Goal: Information Seeking & Learning: Learn about a topic

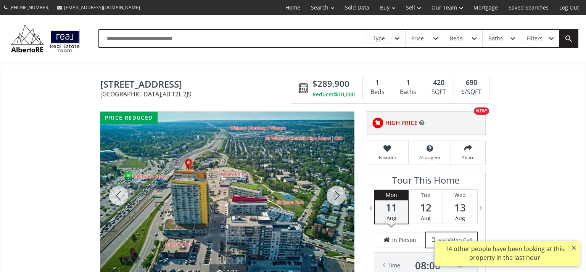
click at [335, 112] on div at bounding box center [336, 196] width 37 height 168
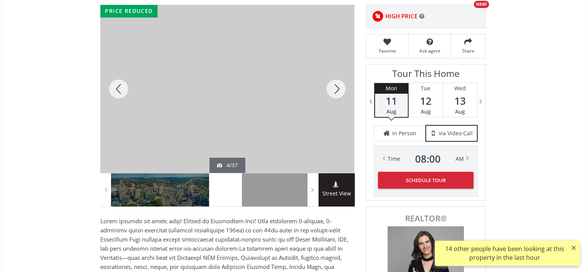
scroll to position [107, 0]
click at [335, 88] on div at bounding box center [336, 89] width 37 height 168
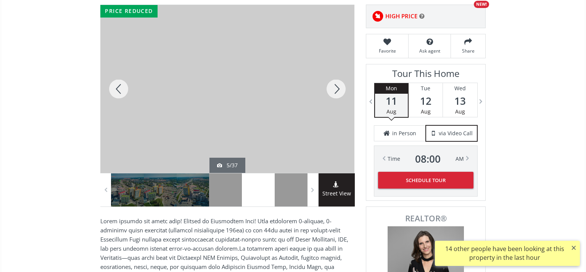
click at [335, 88] on div at bounding box center [336, 89] width 37 height 168
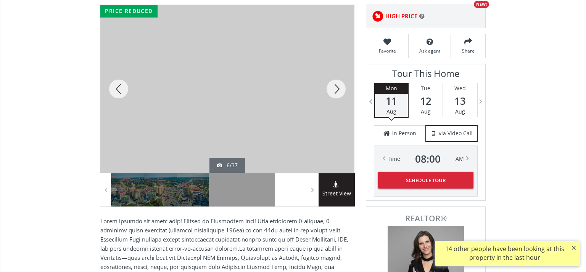
click at [335, 88] on div at bounding box center [336, 89] width 37 height 168
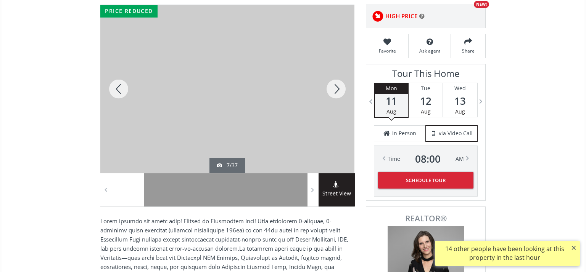
click at [335, 88] on div at bounding box center [336, 89] width 37 height 168
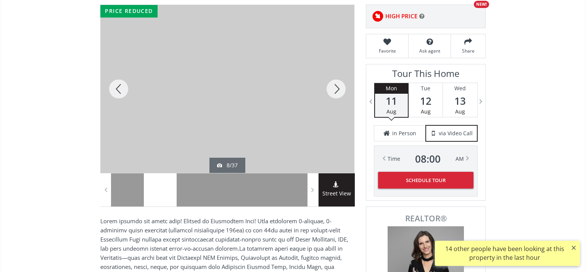
click at [335, 88] on div at bounding box center [336, 89] width 37 height 168
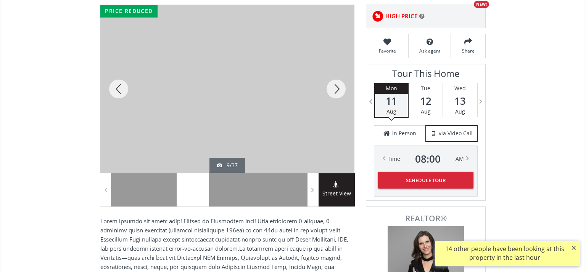
click at [334, 90] on div at bounding box center [336, 89] width 37 height 168
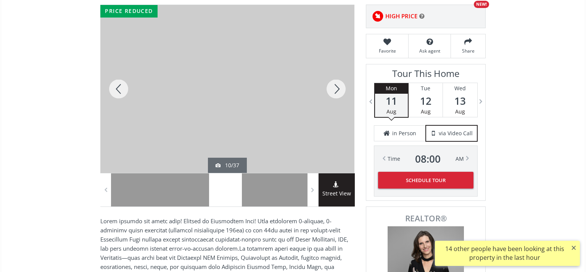
click at [334, 90] on div at bounding box center [336, 89] width 37 height 168
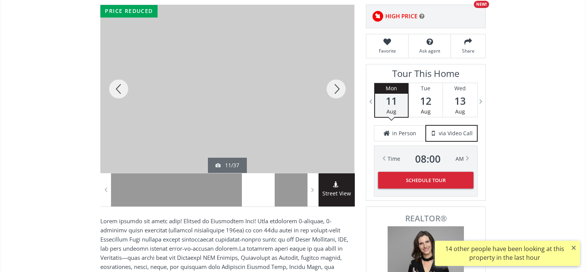
click at [334, 90] on div at bounding box center [336, 89] width 37 height 168
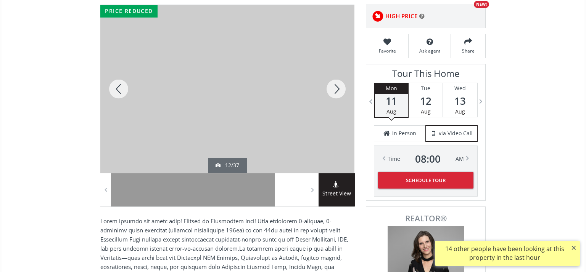
click at [334, 90] on div at bounding box center [336, 89] width 37 height 168
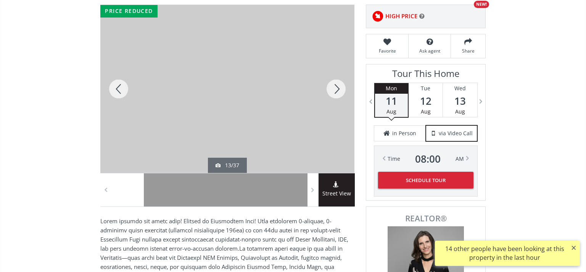
click at [334, 90] on div at bounding box center [336, 89] width 37 height 168
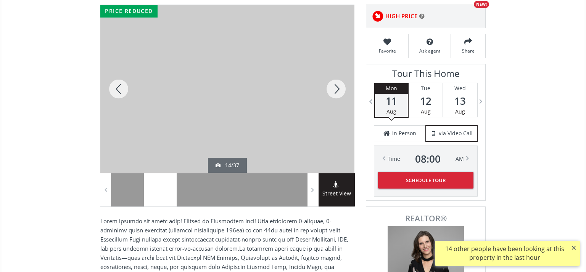
click at [334, 90] on div at bounding box center [336, 89] width 37 height 168
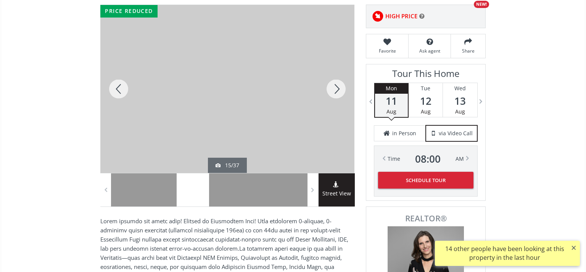
click at [334, 90] on div at bounding box center [336, 89] width 37 height 168
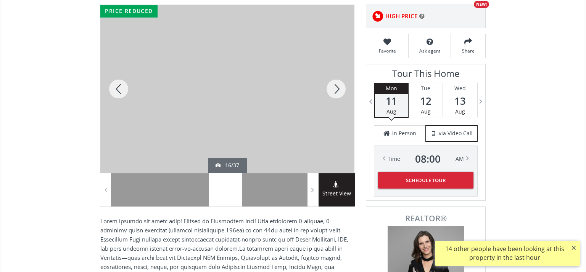
click at [334, 90] on div at bounding box center [336, 89] width 37 height 168
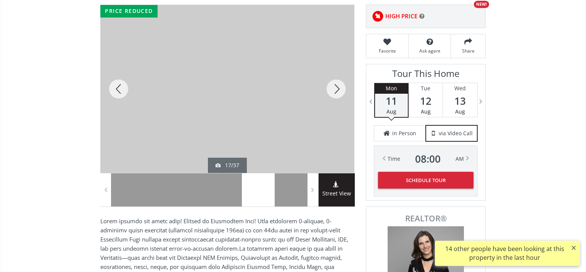
click at [334, 90] on div at bounding box center [336, 89] width 37 height 168
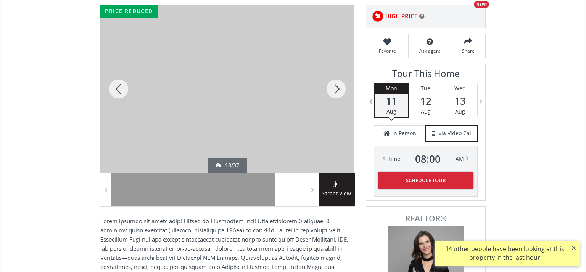
click at [334, 90] on div at bounding box center [336, 89] width 37 height 168
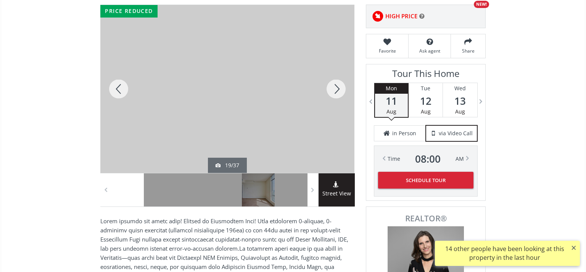
click at [334, 90] on div at bounding box center [336, 89] width 37 height 168
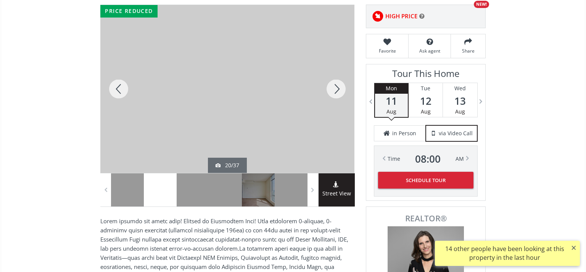
click at [334, 90] on div at bounding box center [336, 89] width 37 height 168
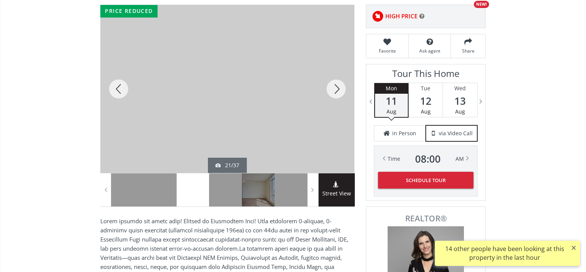
click at [334, 90] on div at bounding box center [336, 89] width 37 height 168
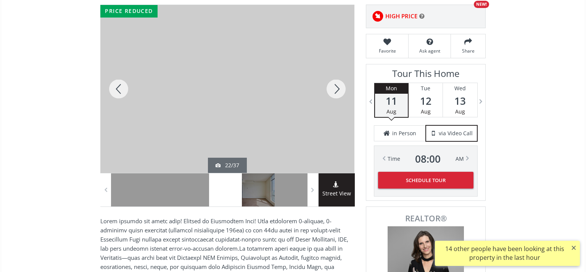
click at [334, 90] on div at bounding box center [336, 89] width 37 height 168
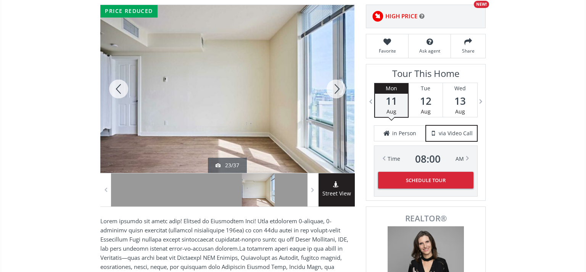
click at [334, 90] on div at bounding box center [336, 89] width 37 height 168
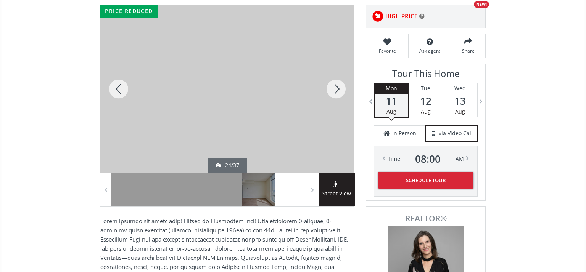
click at [334, 90] on div at bounding box center [336, 89] width 37 height 168
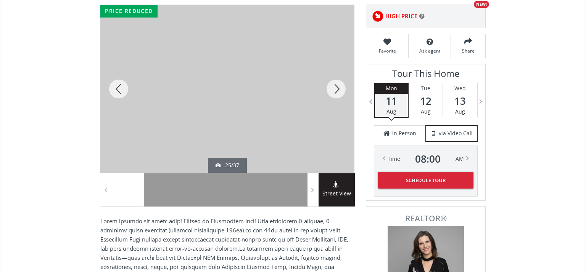
click at [334, 90] on div at bounding box center [336, 89] width 37 height 168
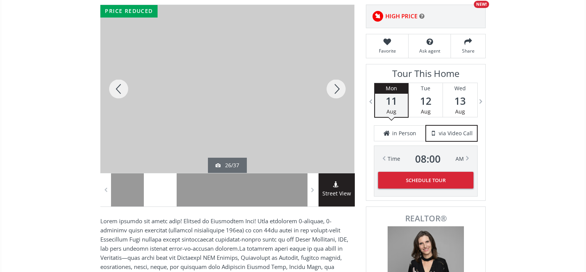
click at [334, 90] on div at bounding box center [336, 89] width 37 height 168
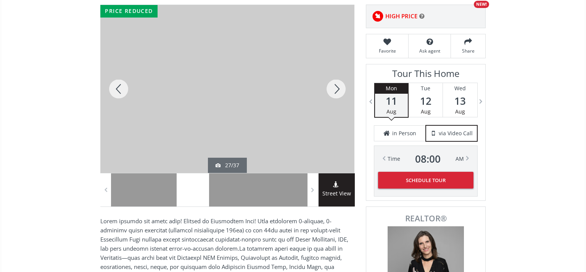
click at [334, 90] on div at bounding box center [336, 89] width 37 height 168
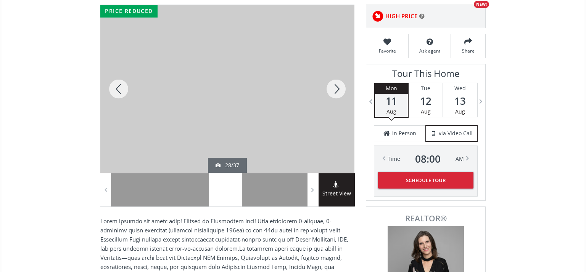
click at [334, 90] on div at bounding box center [336, 89] width 37 height 168
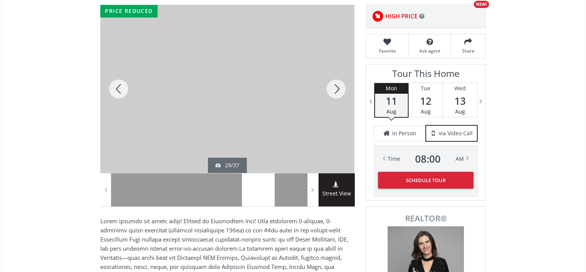
click at [334, 90] on div at bounding box center [336, 89] width 37 height 168
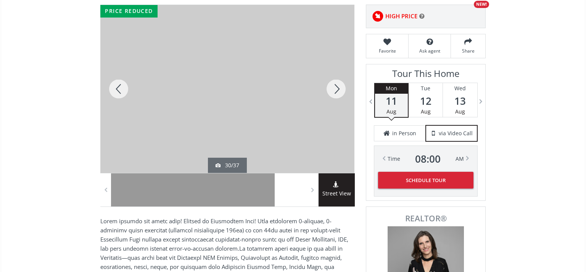
click at [334, 90] on div at bounding box center [336, 89] width 37 height 168
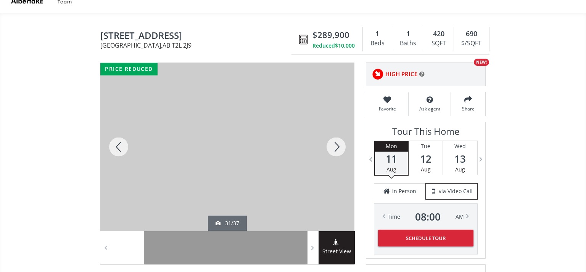
scroll to position [0, 0]
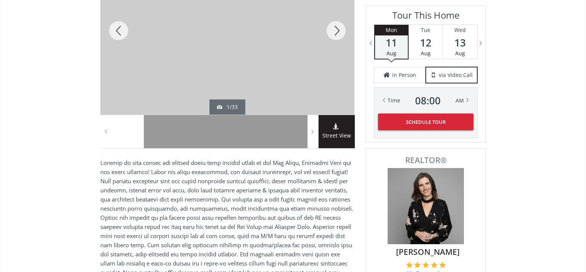
scroll to position [151, 0]
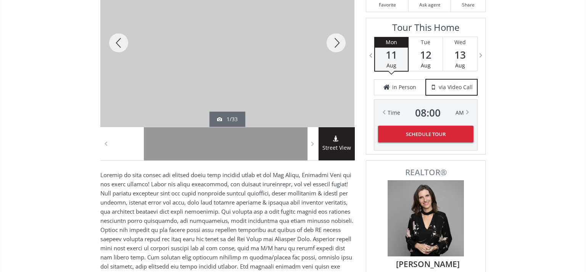
click at [339, 43] on div at bounding box center [336, 43] width 37 height 168
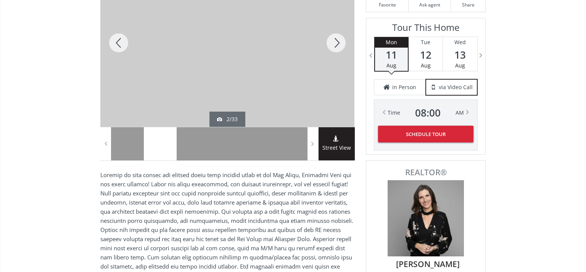
click at [339, 43] on div at bounding box center [336, 43] width 37 height 168
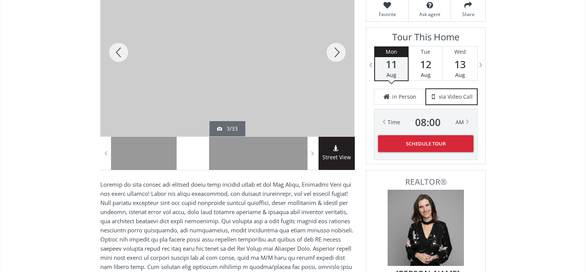
scroll to position [140, 0]
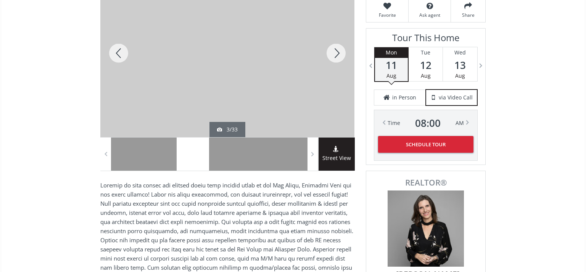
click at [335, 54] on div at bounding box center [336, 53] width 37 height 168
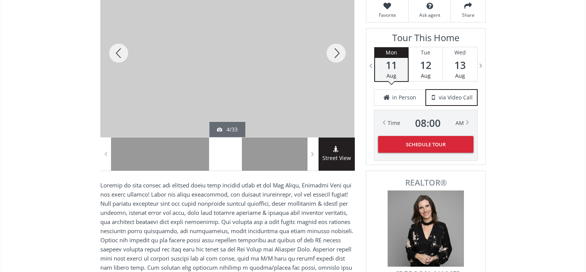
click at [335, 54] on div at bounding box center [336, 53] width 37 height 168
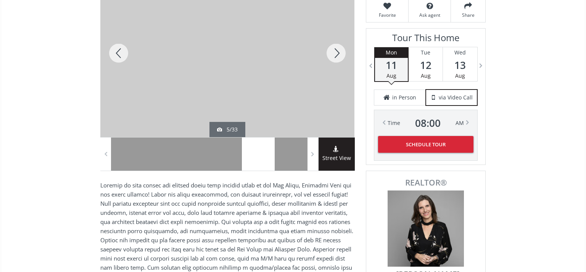
click at [335, 54] on div at bounding box center [336, 53] width 37 height 168
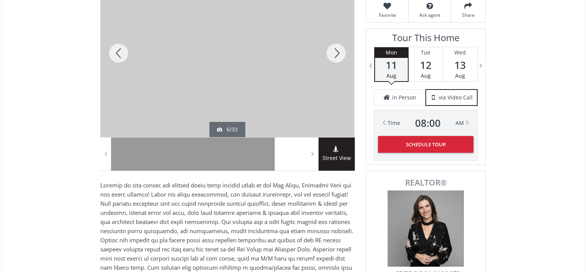
click at [335, 54] on div at bounding box center [336, 53] width 37 height 168
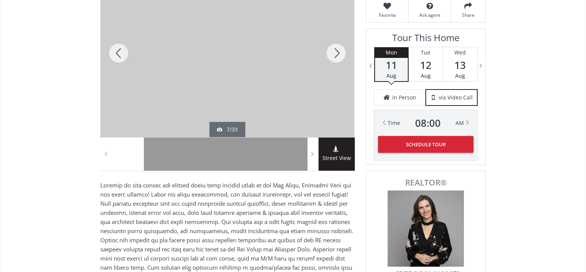
click at [335, 54] on div at bounding box center [336, 53] width 37 height 168
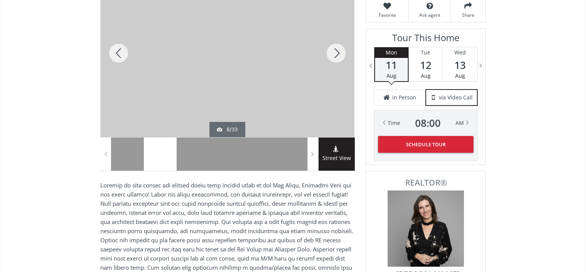
click at [335, 54] on div at bounding box center [336, 53] width 37 height 168
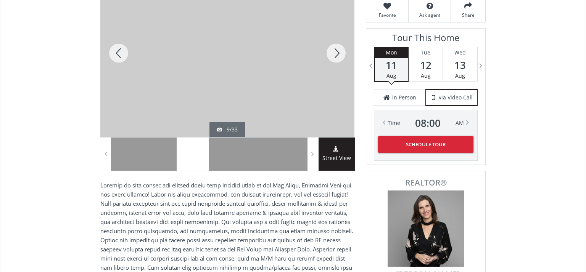
click at [335, 54] on div at bounding box center [336, 53] width 37 height 168
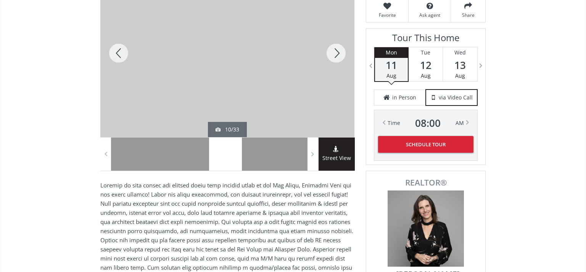
click at [335, 54] on div at bounding box center [336, 53] width 37 height 168
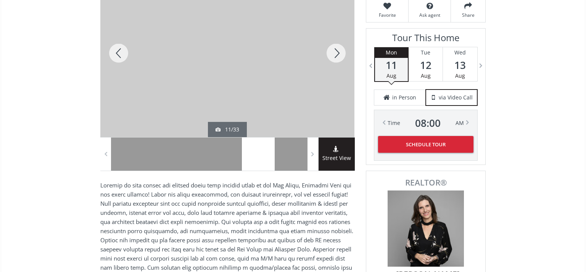
click at [335, 54] on div at bounding box center [336, 53] width 37 height 168
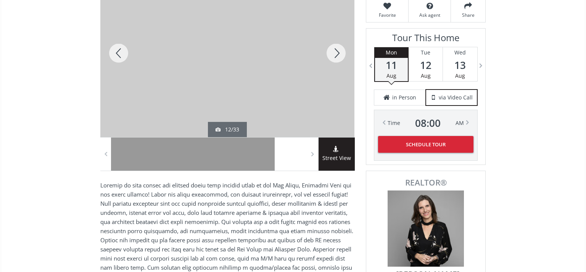
click at [335, 54] on div at bounding box center [336, 53] width 37 height 168
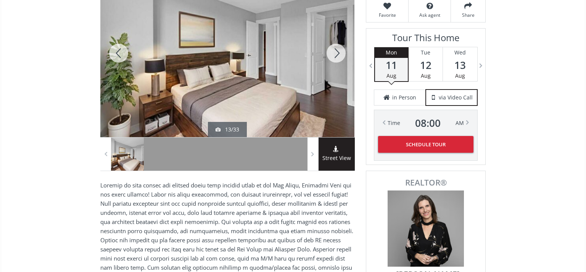
click at [335, 54] on div at bounding box center [336, 53] width 37 height 168
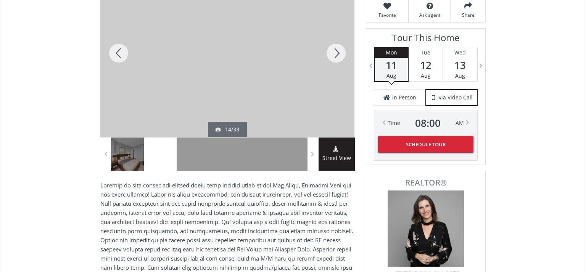
click at [335, 54] on div at bounding box center [336, 53] width 37 height 168
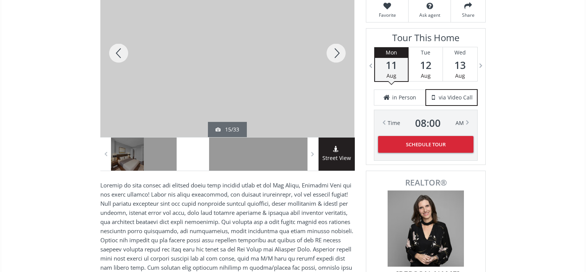
click at [335, 54] on div at bounding box center [336, 53] width 37 height 168
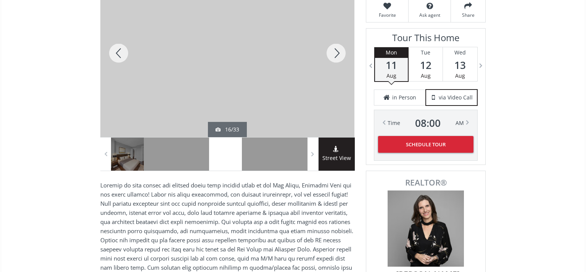
click at [335, 54] on div at bounding box center [336, 53] width 37 height 168
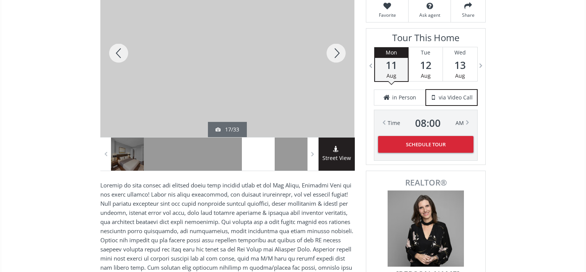
click at [335, 54] on div at bounding box center [336, 53] width 37 height 168
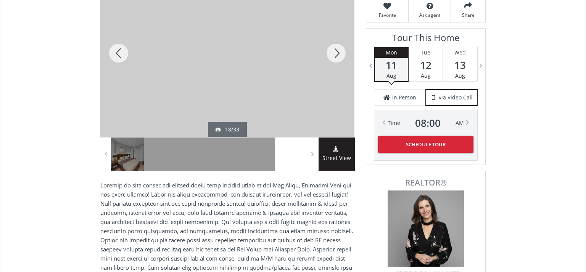
click at [335, 54] on div at bounding box center [336, 53] width 37 height 168
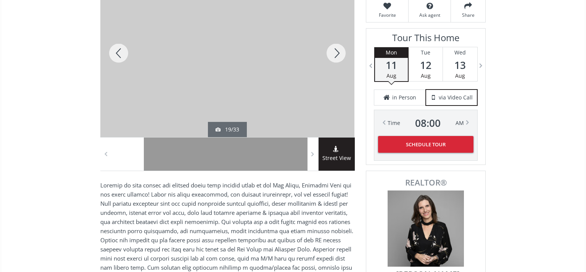
click at [335, 54] on div at bounding box center [336, 53] width 37 height 168
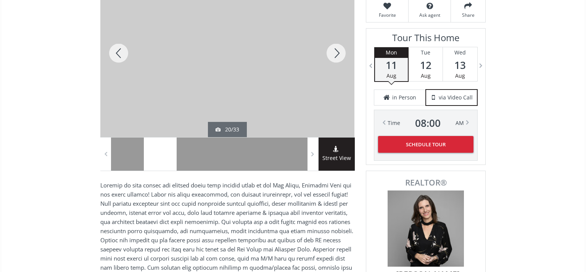
click at [335, 54] on div at bounding box center [336, 53] width 37 height 168
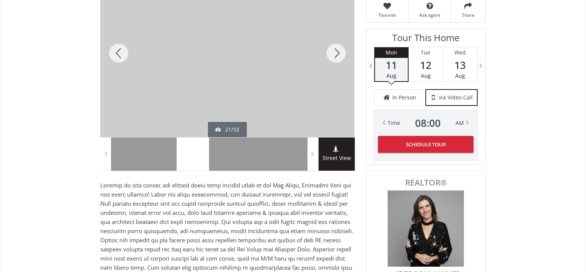
click at [335, 54] on div at bounding box center [336, 53] width 37 height 168
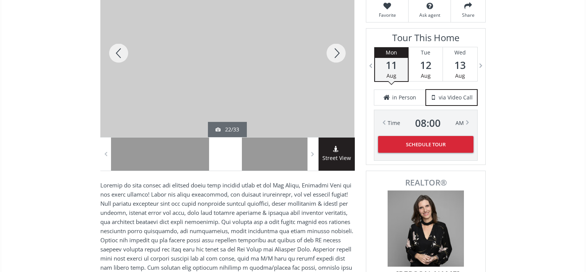
click at [335, 54] on div at bounding box center [336, 53] width 37 height 168
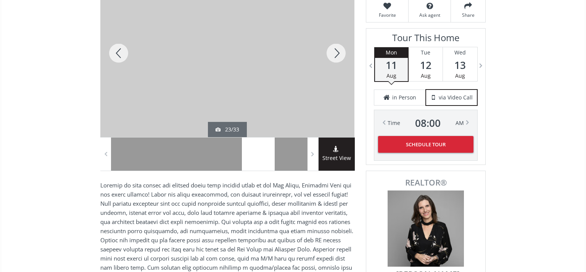
click at [335, 54] on div at bounding box center [336, 53] width 37 height 168
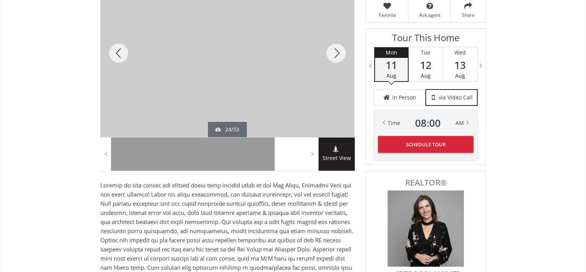
click at [335, 54] on div at bounding box center [336, 53] width 37 height 168
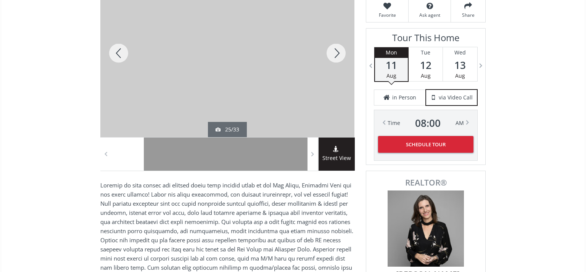
click at [335, 54] on div at bounding box center [336, 53] width 37 height 168
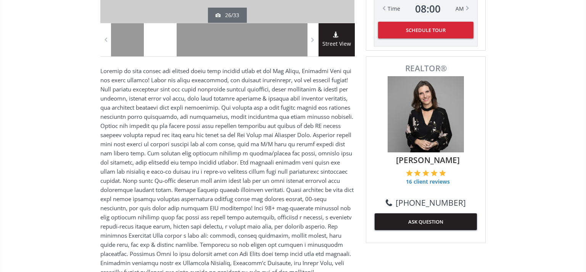
scroll to position [473, 0]
